Goal: Check status: Check status

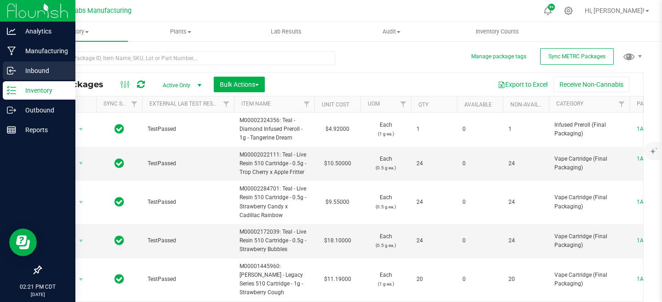
click at [27, 68] on p "Inbound" at bounding box center [43, 70] width 55 height 11
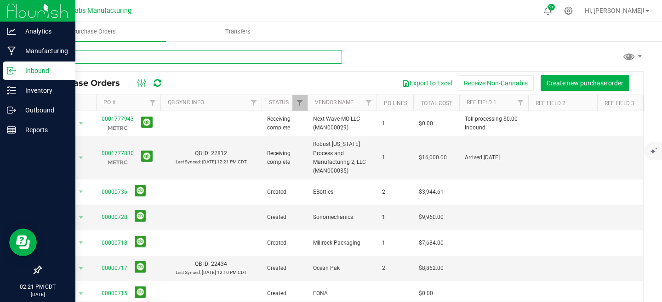
click at [175, 56] on input "text" at bounding box center [190, 57] width 301 height 14
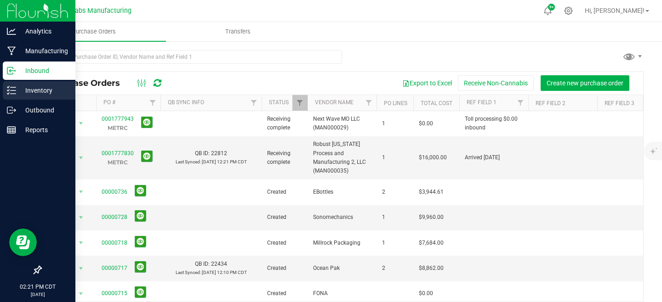
click at [17, 90] on p "Inventory" at bounding box center [43, 90] width 55 height 11
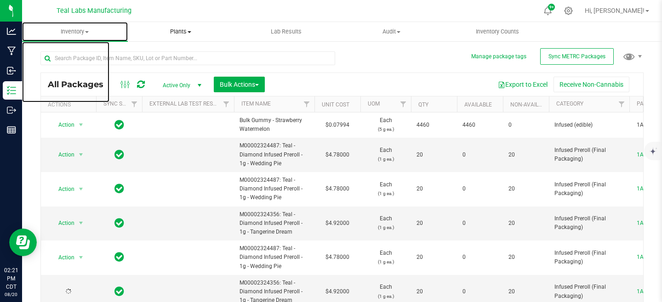
click at [88, 34] on span "Inventory" at bounding box center [75, 32] width 106 height 8
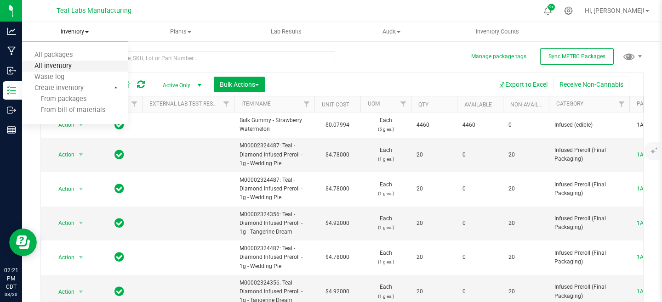
click at [56, 70] on span "All inventory" at bounding box center [53, 66] width 62 height 8
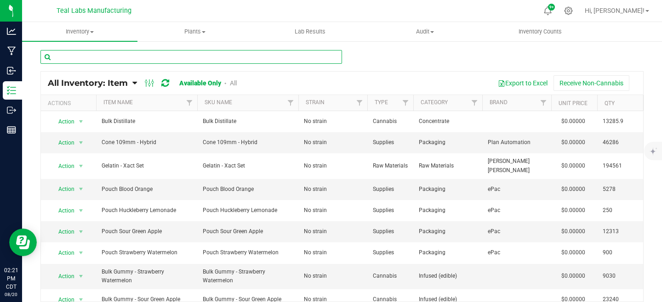
click at [182, 56] on input "text" at bounding box center [190, 57] width 301 height 14
type input "rte"
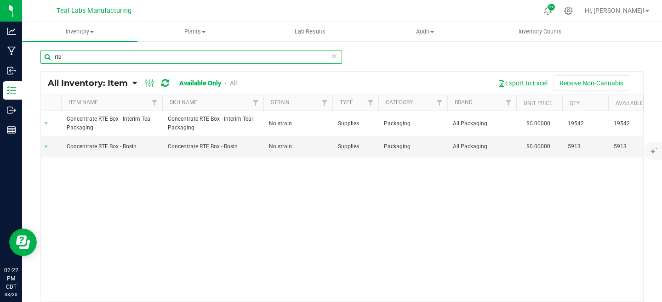
scroll to position [0, 40]
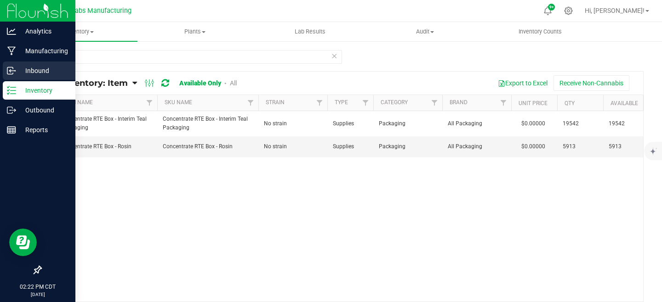
click at [11, 71] on line at bounding box center [12, 71] width 6 height 0
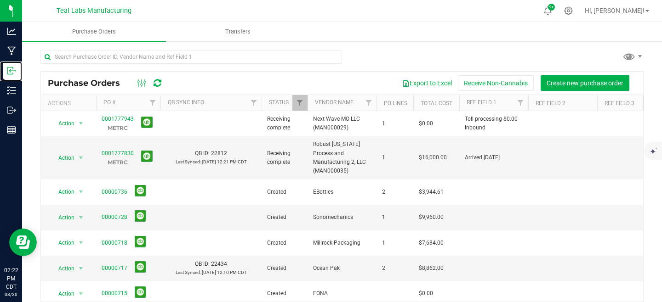
click at [375, 105] on div at bounding box center [377, 103] width 4 height 16
click at [371, 104] on span "Filter" at bounding box center [368, 102] width 7 height 7
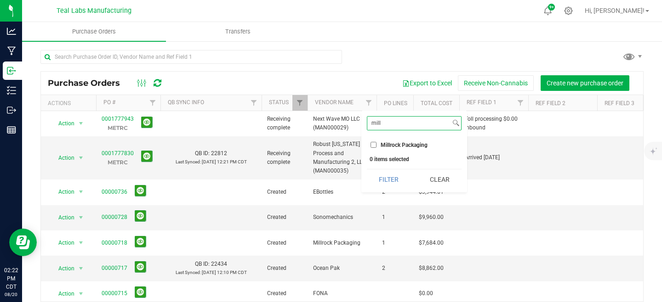
type input "mill"
click at [388, 143] on span "Millrock Packaging" at bounding box center [404, 145] width 47 height 6
click at [376, 143] on input "Millrock Packaging" at bounding box center [373, 145] width 6 height 6
checkbox input "true"
click at [388, 181] on button "Filter" at bounding box center [389, 180] width 44 height 20
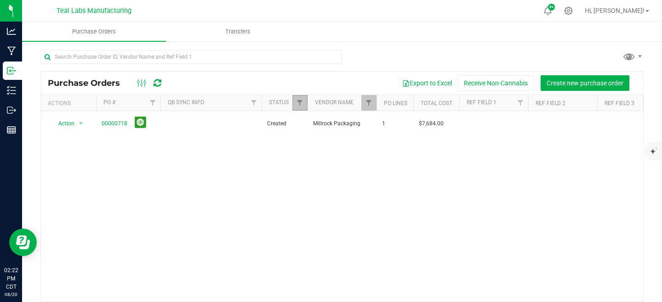
click at [300, 108] on link "Filter" at bounding box center [299, 103] width 15 height 16
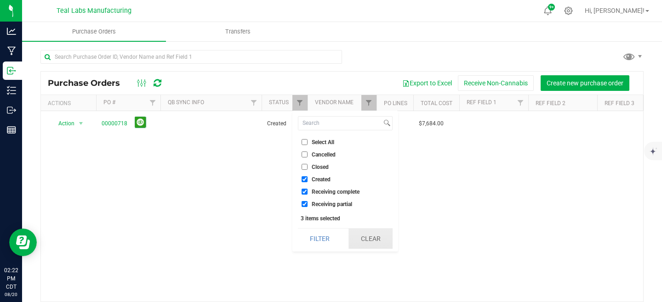
click at [369, 232] on button "Clear" at bounding box center [370, 239] width 44 height 20
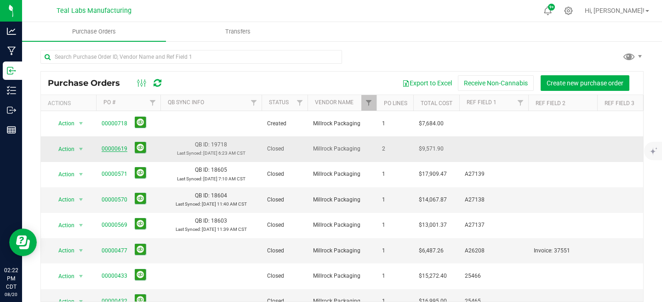
click at [115, 146] on link "00000619" at bounding box center [115, 149] width 26 height 6
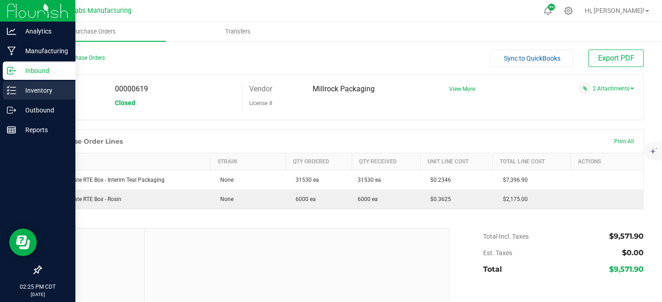
click at [16, 92] on p "Inventory" at bounding box center [43, 90] width 55 height 11
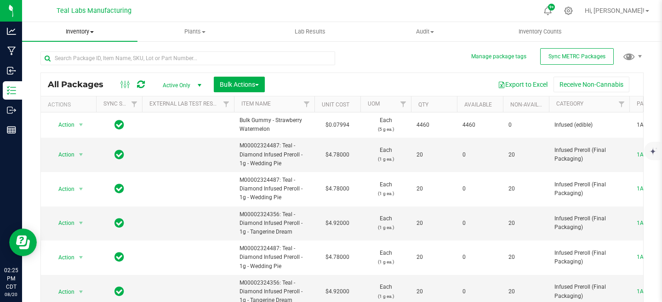
click at [78, 34] on span "Inventory" at bounding box center [79, 32] width 115 height 8
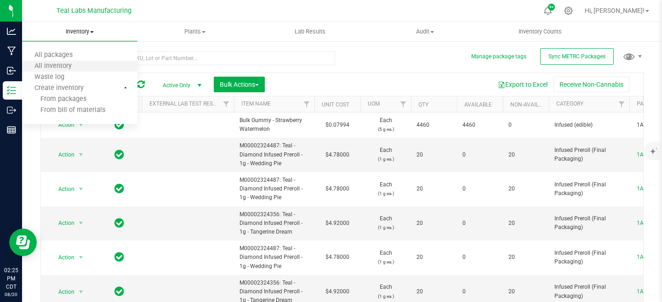
click at [58, 70] on li "All inventory" at bounding box center [79, 66] width 115 height 11
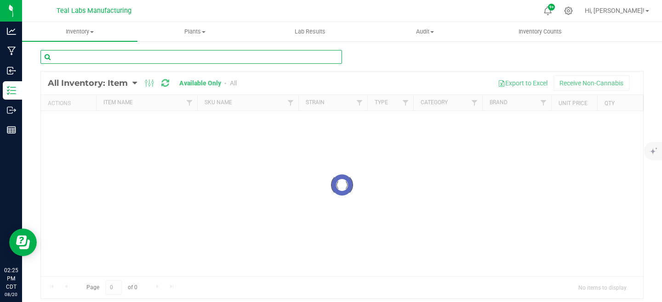
click at [187, 58] on input "text" at bounding box center [190, 57] width 301 height 14
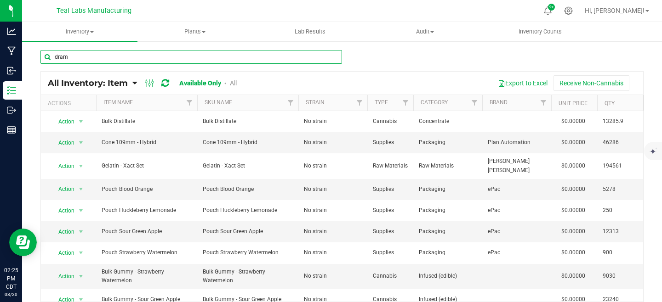
type input "dram"
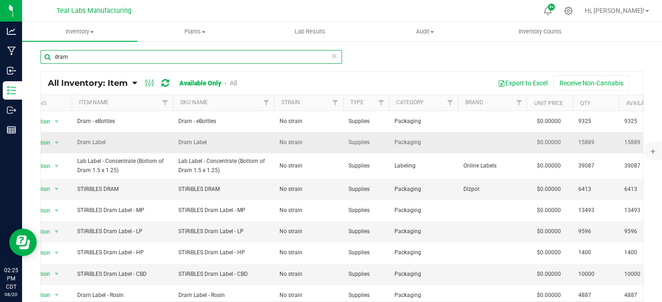
scroll to position [0, 26]
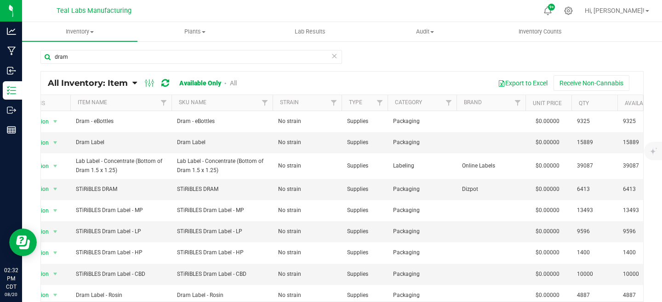
click at [364, 77] on div "Export to Excel Receive Non-Cannabis" at bounding box center [443, 83] width 386 height 16
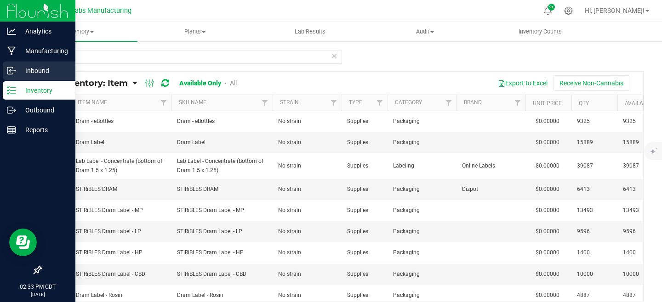
click at [19, 70] on p "Inbound" at bounding box center [43, 70] width 55 height 11
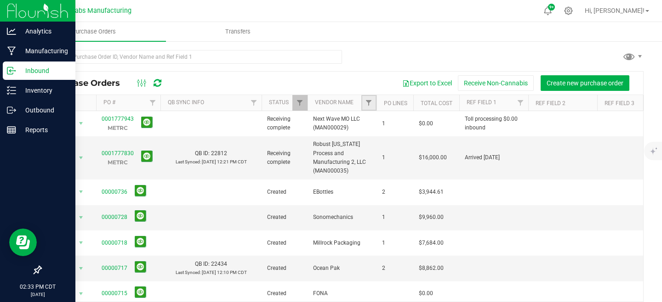
click at [371, 97] on link "Filter" at bounding box center [368, 103] width 15 height 16
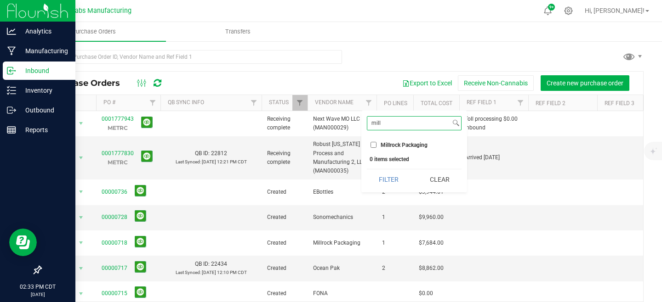
type input "mill"
click at [386, 146] on span "Millrock Packaging" at bounding box center [404, 145] width 47 height 6
click at [376, 146] on input "Millrock Packaging" at bounding box center [373, 145] width 6 height 6
checkbox input "true"
click at [387, 182] on button "Filter" at bounding box center [389, 180] width 44 height 20
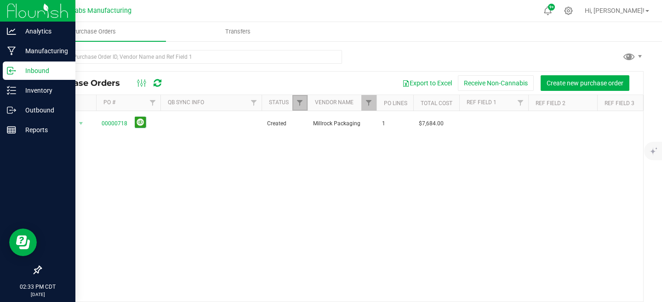
click at [303, 107] on link "Filter" at bounding box center [299, 103] width 15 height 16
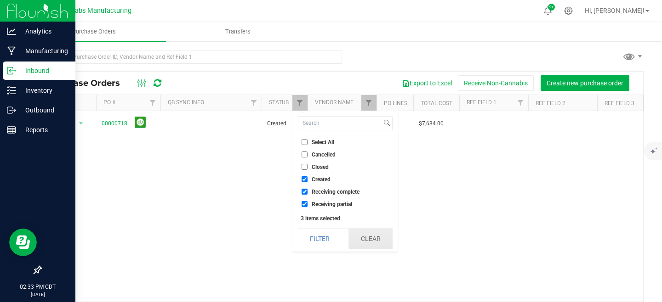
click at [371, 238] on button "Clear" at bounding box center [370, 239] width 44 height 20
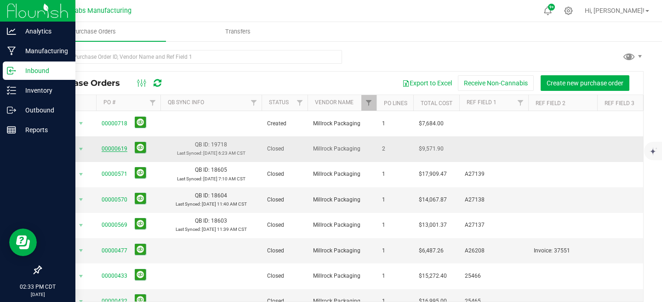
click at [119, 148] on link "00000619" at bounding box center [115, 149] width 26 height 6
